Goal: Use online tool/utility

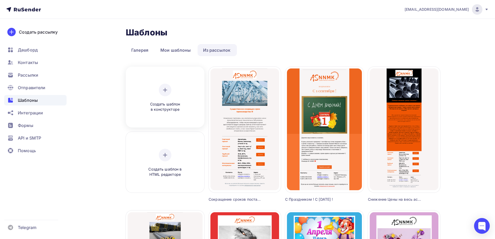
click at [162, 92] on icon at bounding box center [165, 90] width 6 height 6
click at [165, 156] on icon at bounding box center [165, 155] width 6 height 6
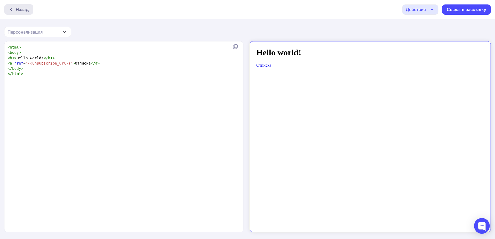
click at [19, 8] on div "Назад" at bounding box center [22, 9] width 13 height 6
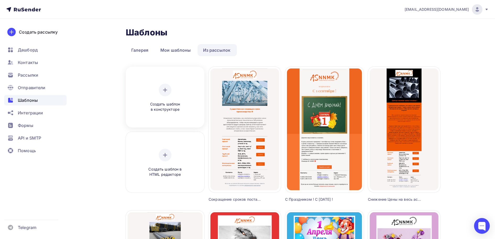
click at [164, 95] on div at bounding box center [165, 90] width 13 height 13
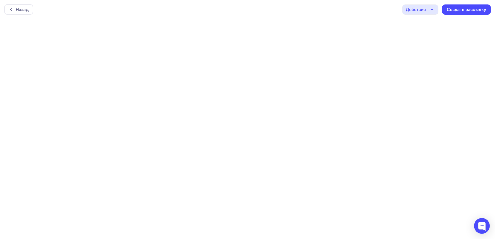
scroll to position [1, 0]
